Goal: Information Seeking & Learning: Learn about a topic

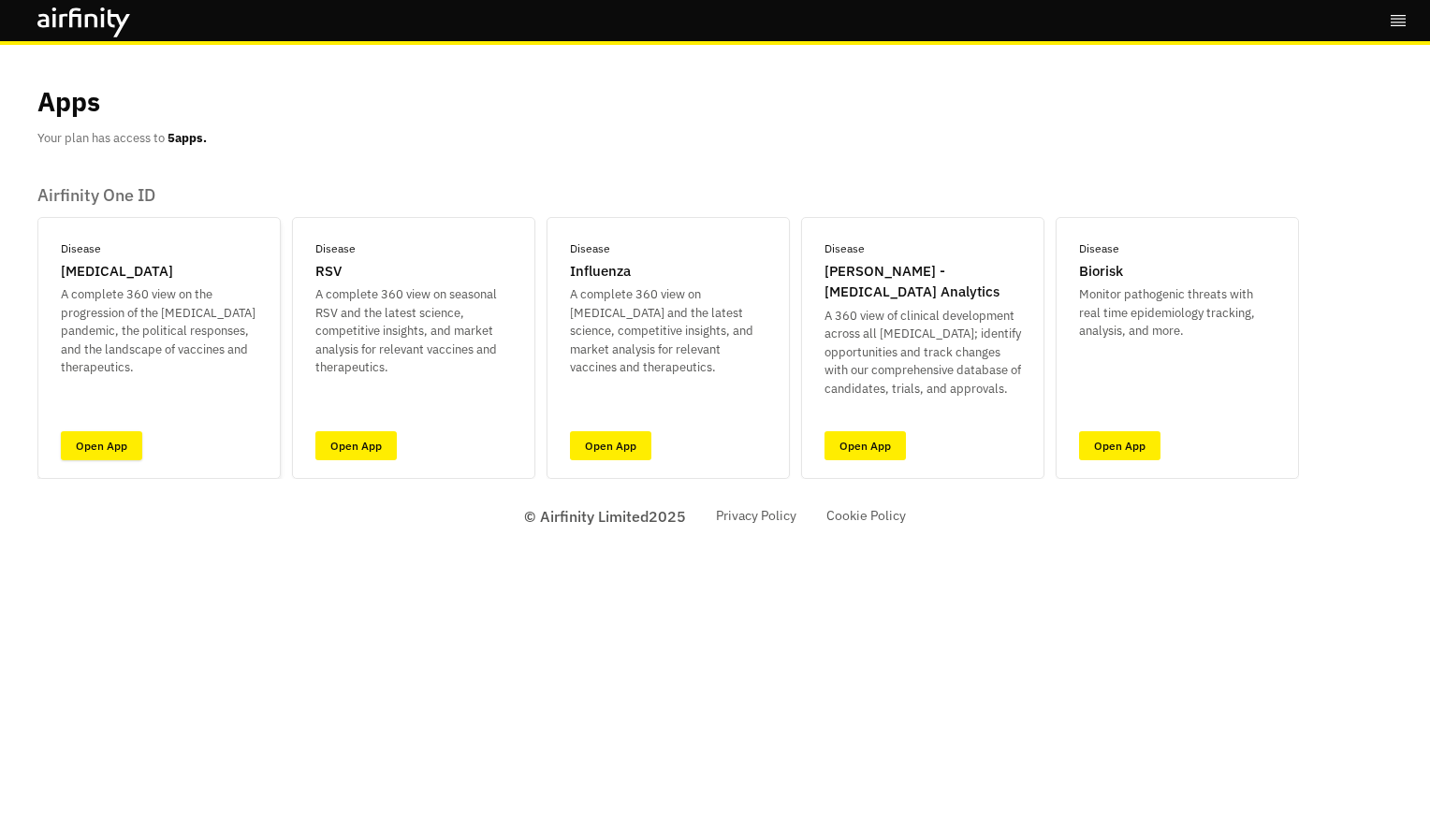
click at [89, 441] on link "Open App" at bounding box center [102, 446] width 81 height 29
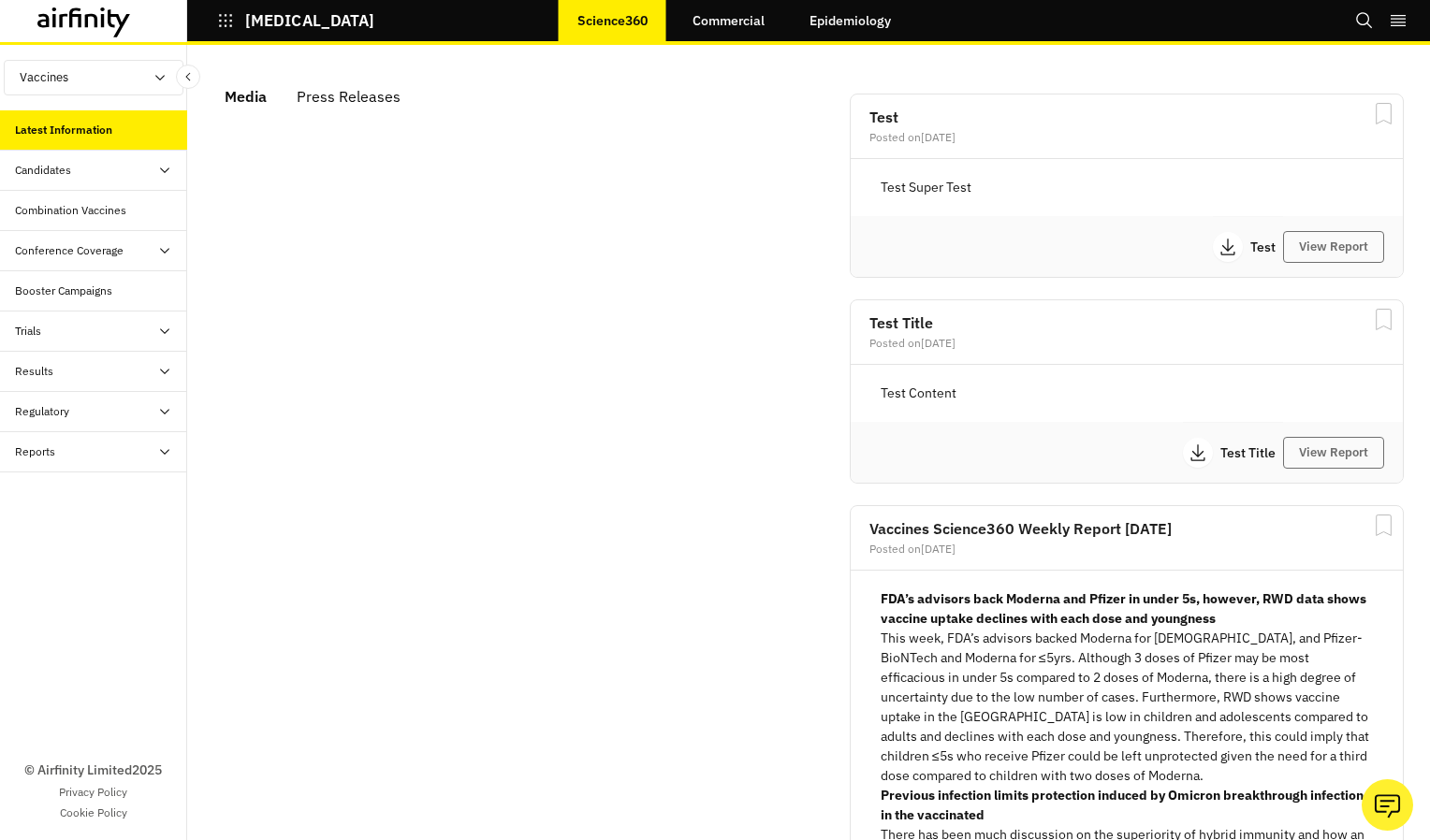
scroll to position [1107, 546]
click at [338, 96] on div "Press Releases" at bounding box center [348, 96] width 104 height 28
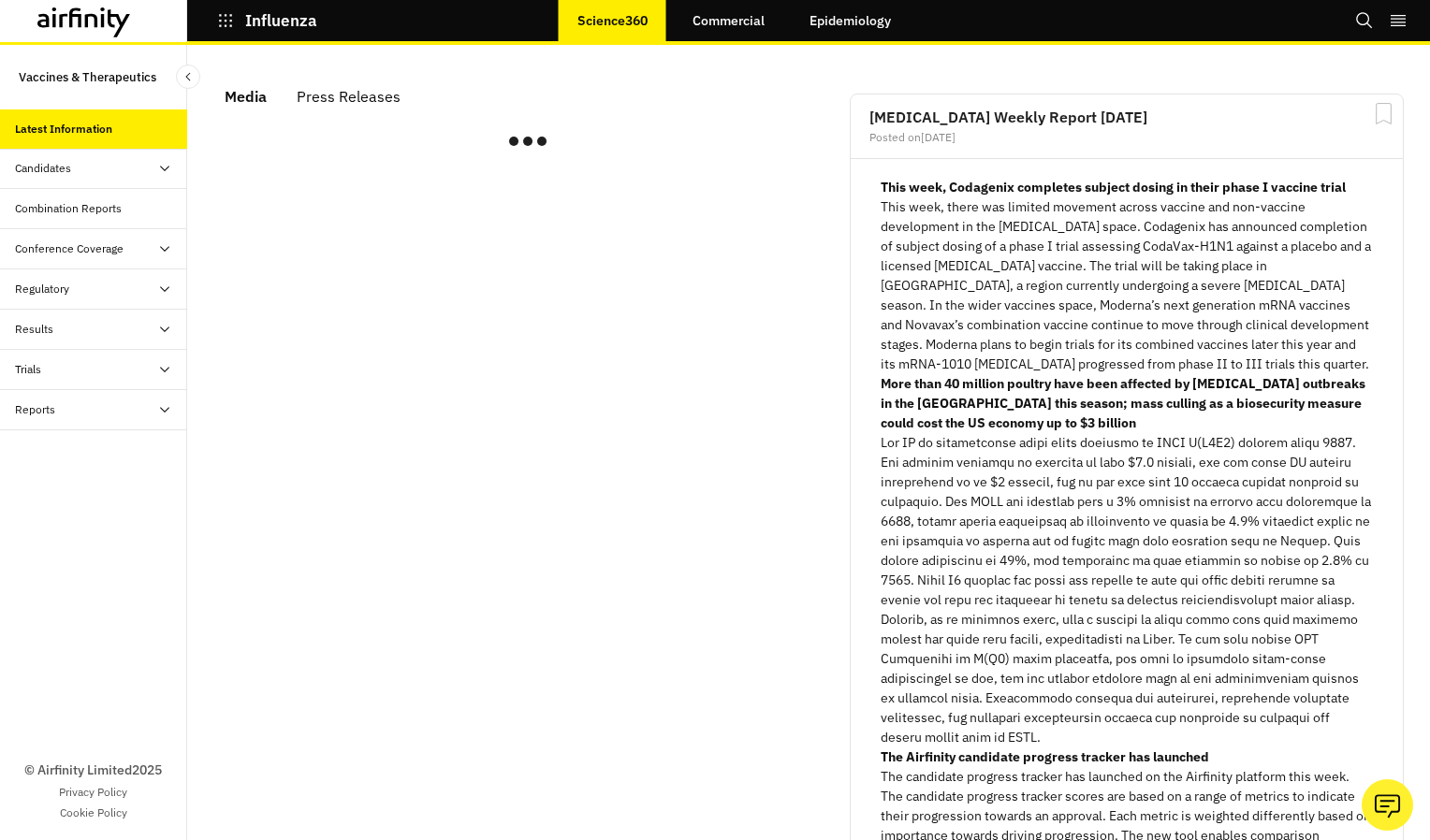
scroll to position [1107, 546]
